Goal: Contribute content

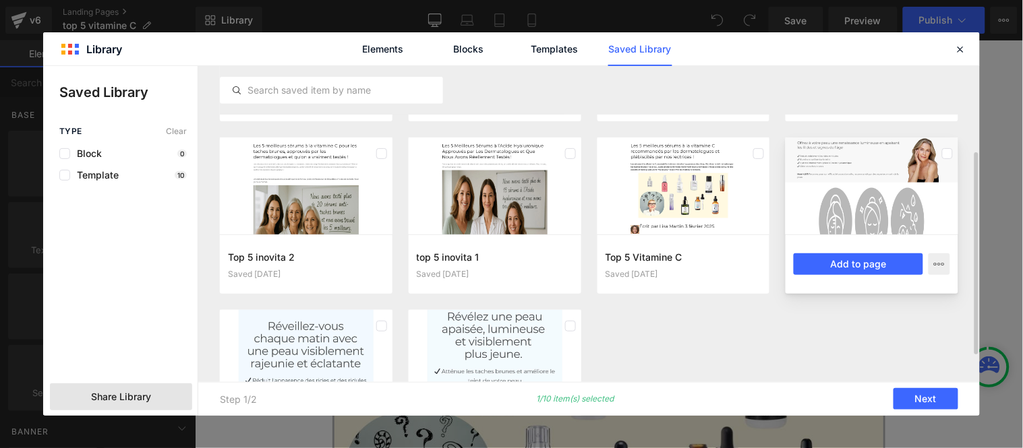
scroll to position [224, 0]
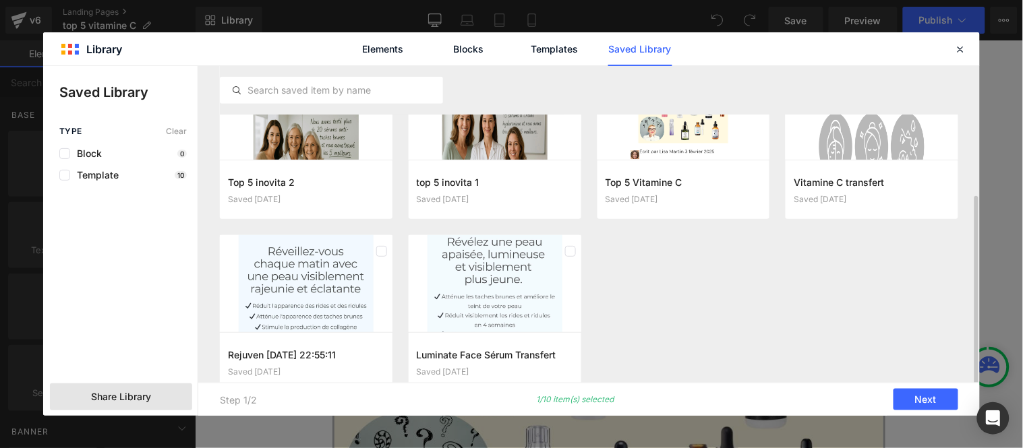
click at [569, 251] on label at bounding box center [570, 251] width 11 height 11
click at [567, 251] on icon at bounding box center [570, 251] width 7 height 0
drag, startPoint x: 571, startPoint y: 247, endPoint x: 582, endPoint y: 256, distance: 14.3
click at [572, 247] on label at bounding box center [570, 251] width 11 height 11
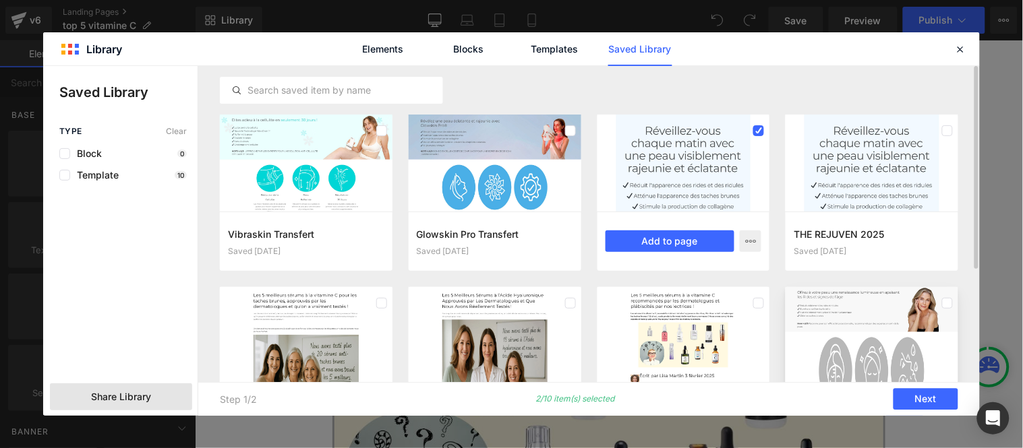
scroll to position [112, 0]
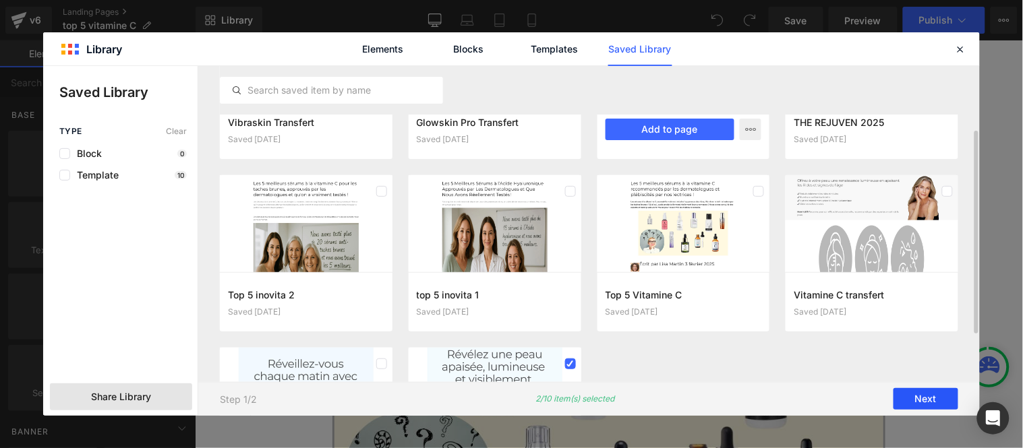
click at [934, 392] on button "Next" at bounding box center [925, 400] width 65 height 22
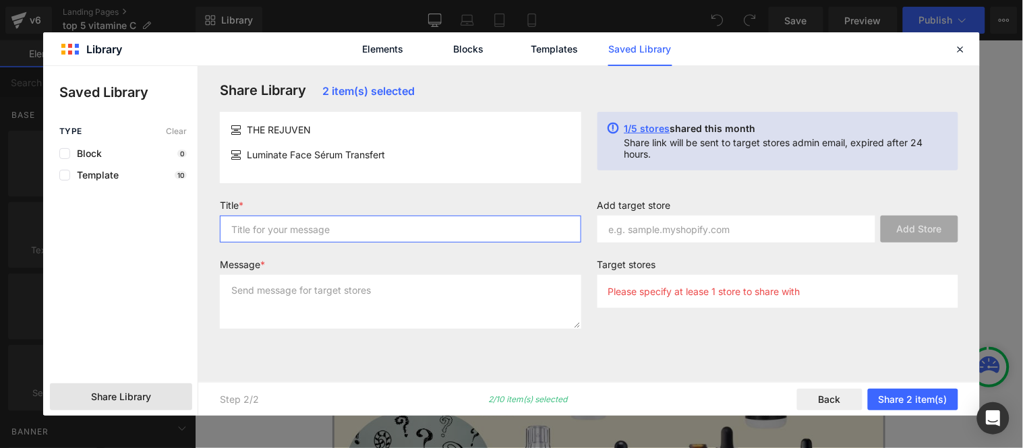
click at [338, 237] on input "text" at bounding box center [400, 229] width 361 height 27
type input "Serum"
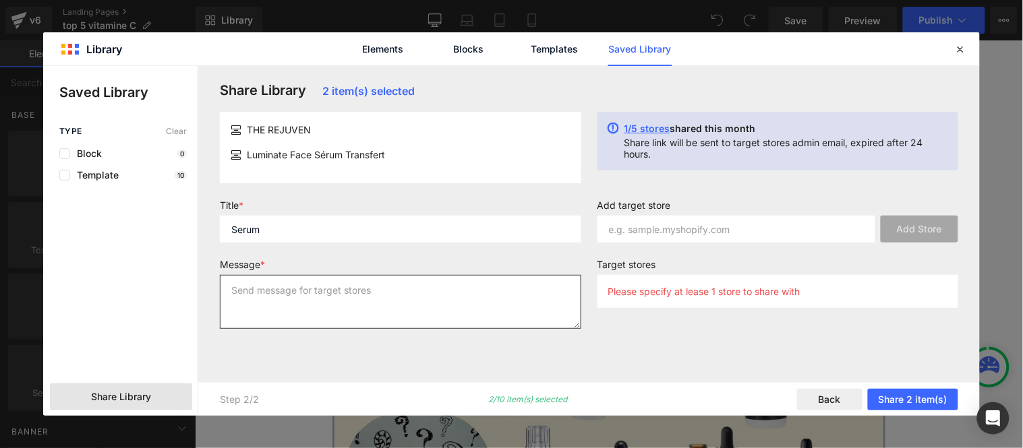
click at [320, 291] on textarea at bounding box center [400, 302] width 361 height 54
paste textarea "Serum"
type textarea "Serum"
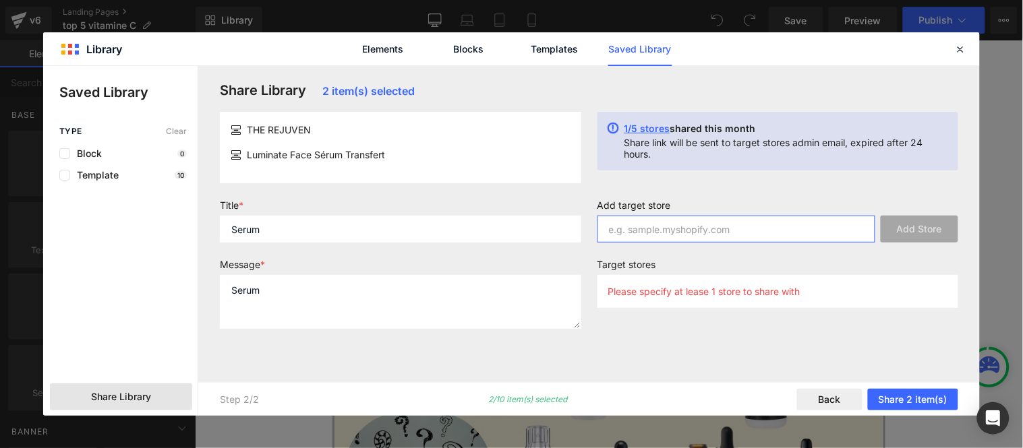
click at [690, 232] on input "text" at bounding box center [736, 229] width 278 height 27
click at [690, 237] on input "text" at bounding box center [736, 229] width 278 height 27
paste input "kkun41-a1"
type input "kkun41-a1"
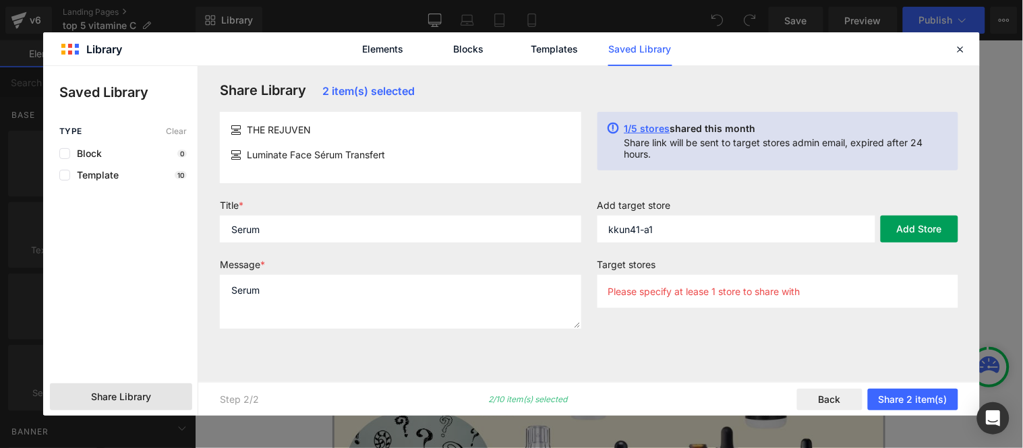
click at [935, 228] on button "Add Store" at bounding box center [919, 229] width 78 height 27
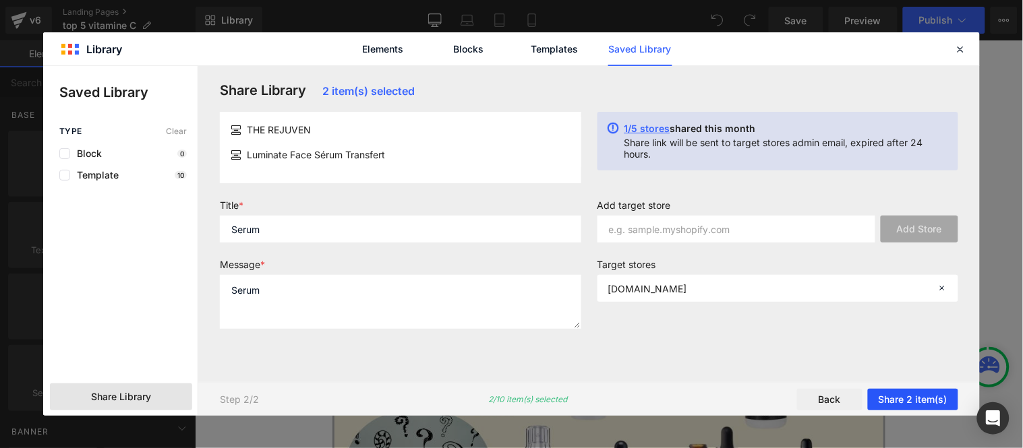
click at [914, 398] on button "Share 2 item(s)" at bounding box center [913, 400] width 90 height 22
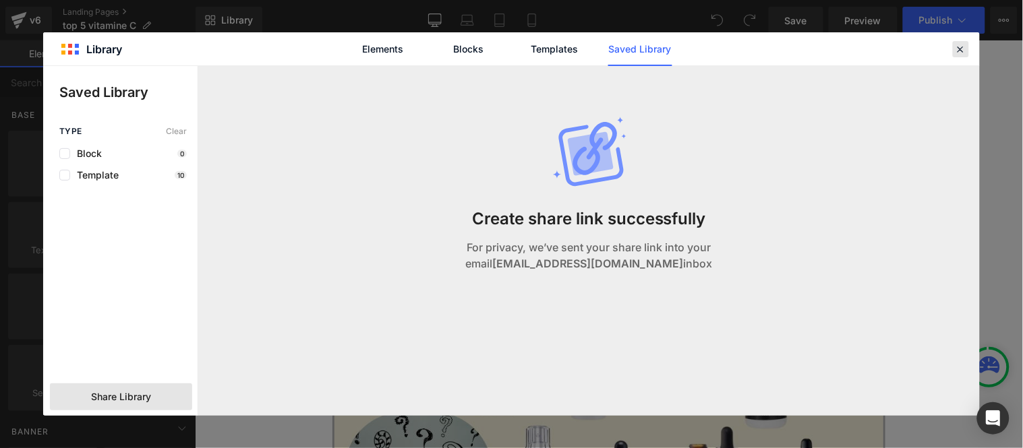
click at [961, 50] on icon at bounding box center [961, 49] width 12 height 12
